Goal: Information Seeking & Learning: Learn about a topic

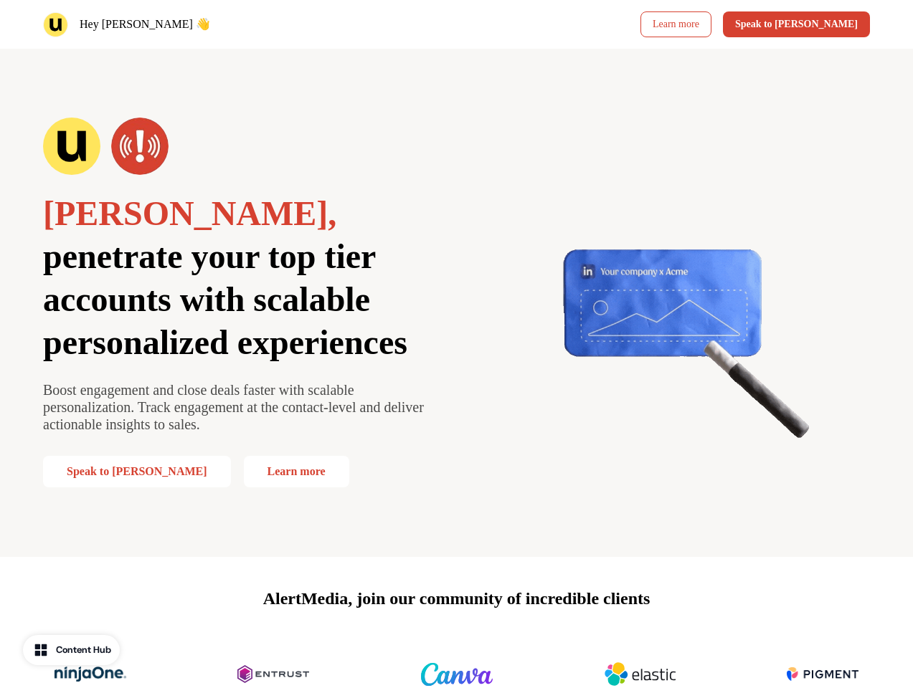
click at [456, 24] on div "Hey [PERSON_NAME] 👋 Learn more Speak to [PERSON_NAME]" at bounding box center [456, 24] width 913 height 49
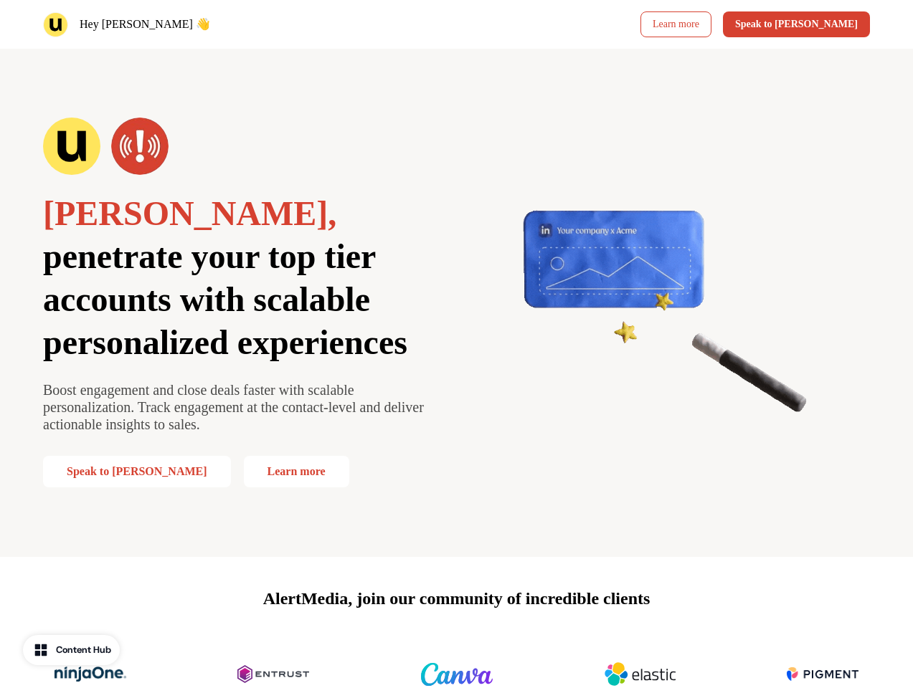
click at [247, 24] on div "Hey [PERSON_NAME] 👋" at bounding box center [247, 24] width 408 height 25
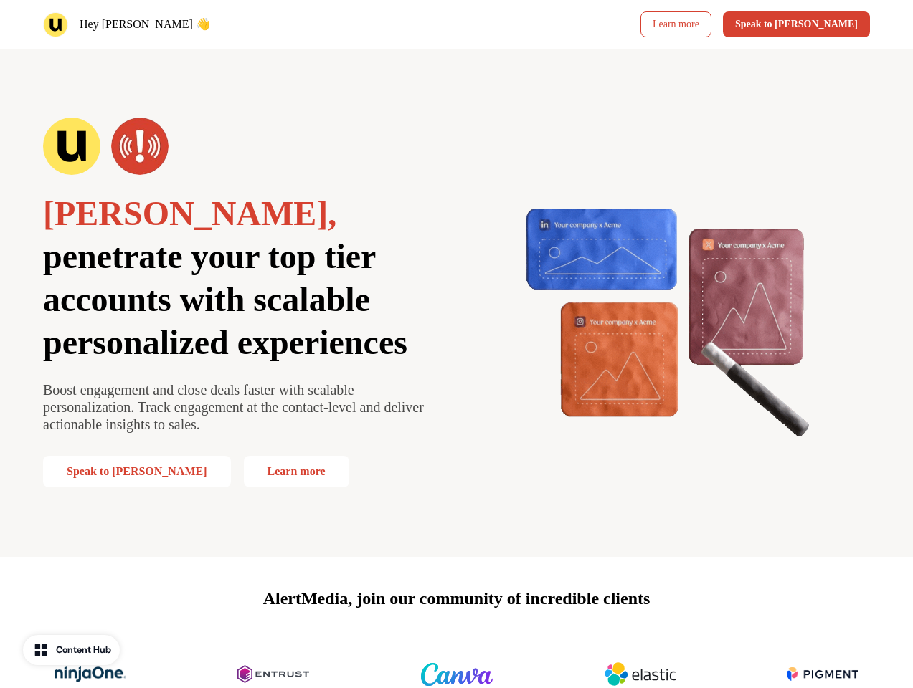
click at [666, 24] on div "Learn more Speak to [PERSON_NAME]" at bounding box center [666, 24] width 408 height 26
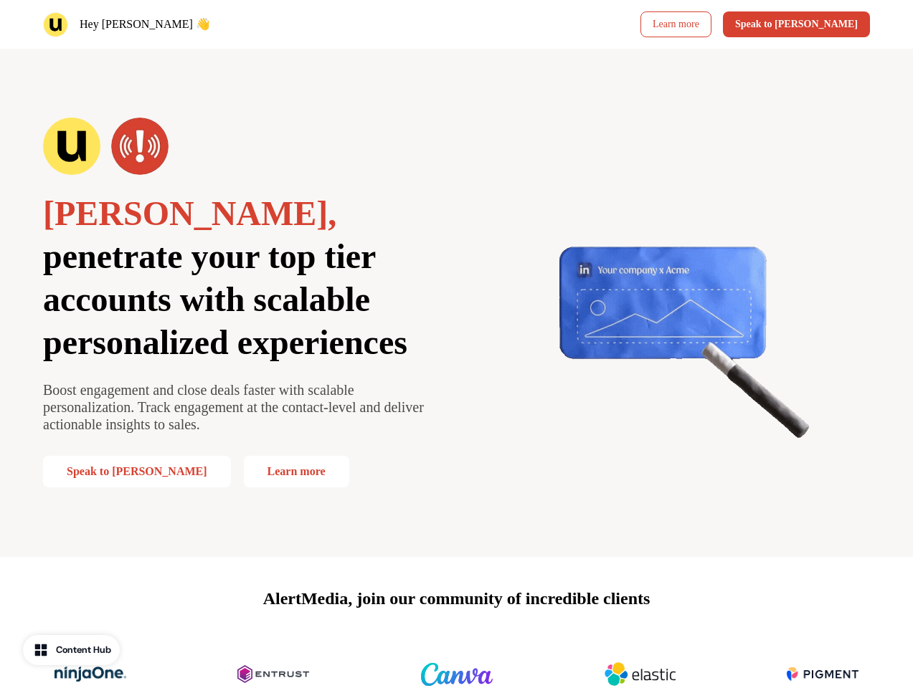
click at [821, 24] on button "Speak to [PERSON_NAME]" at bounding box center [796, 24] width 147 height 26
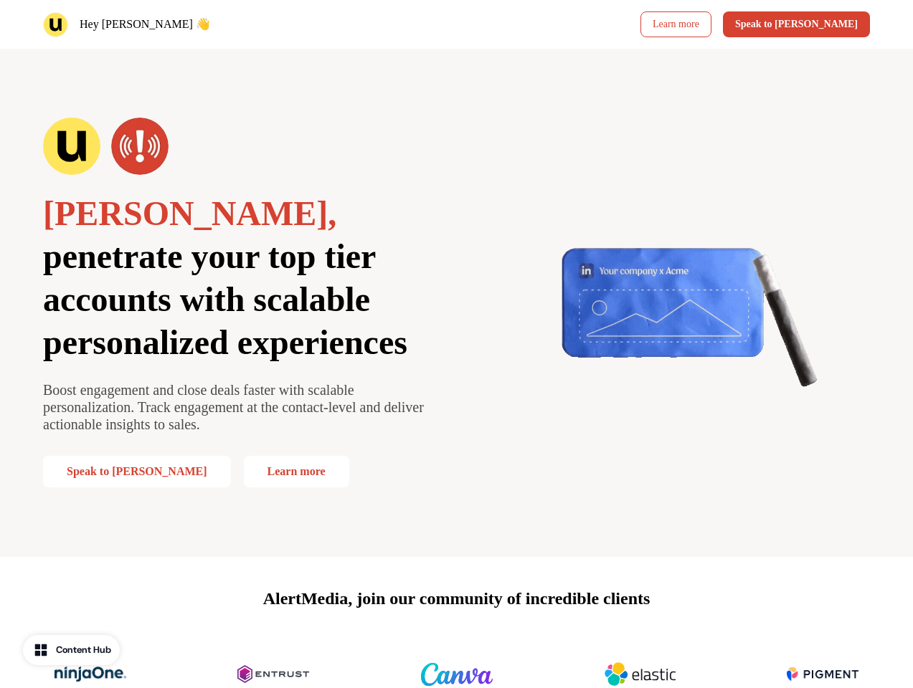
click at [456, 303] on div "[PERSON_NAME], penetrate your top tier accounts with scalable personalized expe…" at bounding box center [456, 303] width 913 height 508
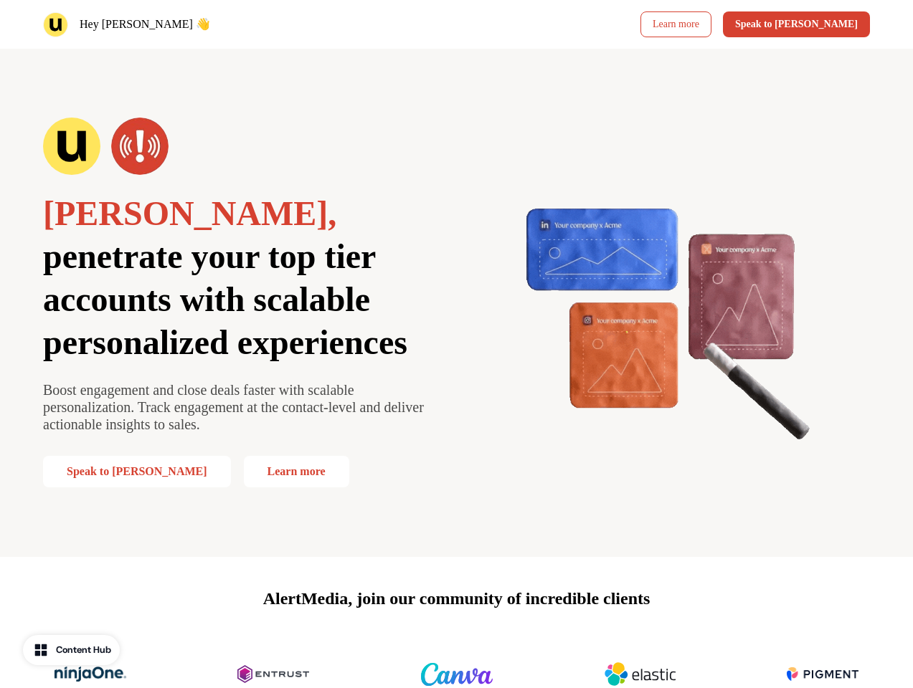
click at [239, 303] on span "penetrate your top tier accounts with scalable personalized experiences" at bounding box center [225, 299] width 364 height 124
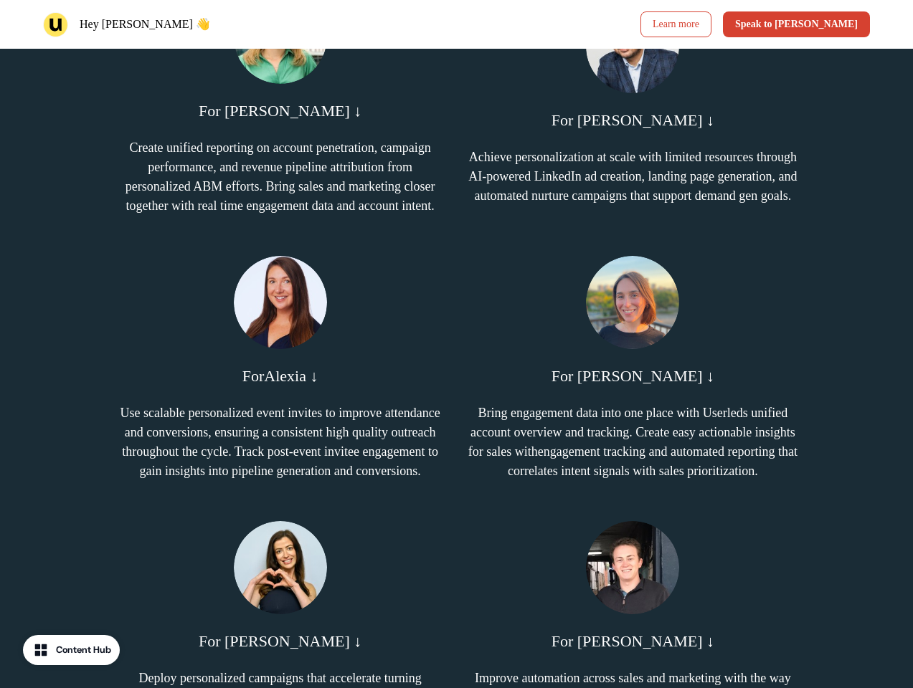
click at [239, 146] on p "Create unified reporting on account penetration, campaign performance, and reve…" at bounding box center [280, 176] width 330 height 77
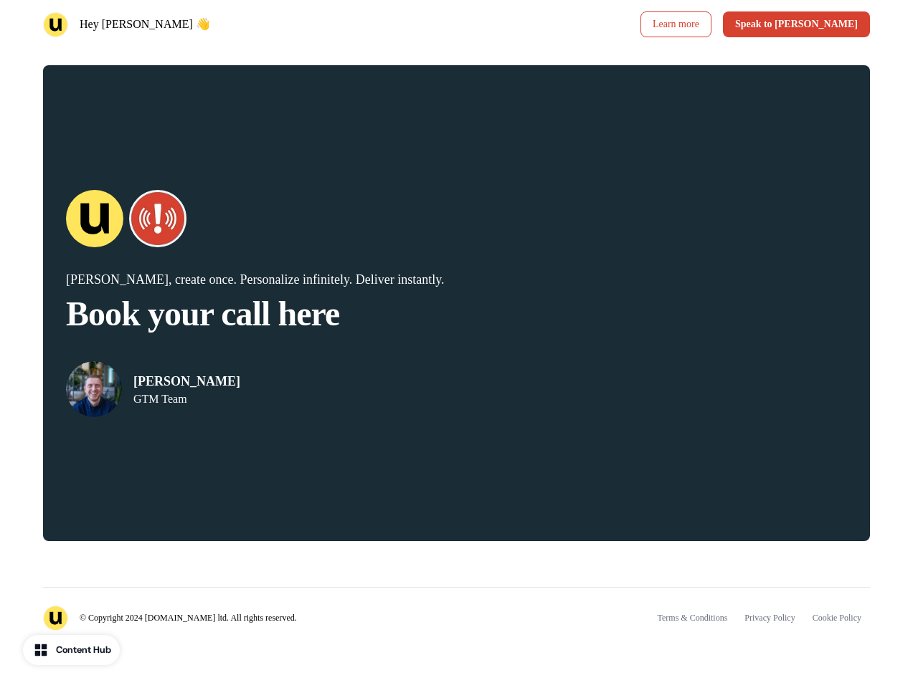
click at [456, 623] on div "© Copyright 2024 [DOMAIN_NAME] ltd. All rights reserved. Terms & Conditions Pri…" at bounding box center [456, 609] width 827 height 44
